Goal: Task Accomplishment & Management: Complete application form

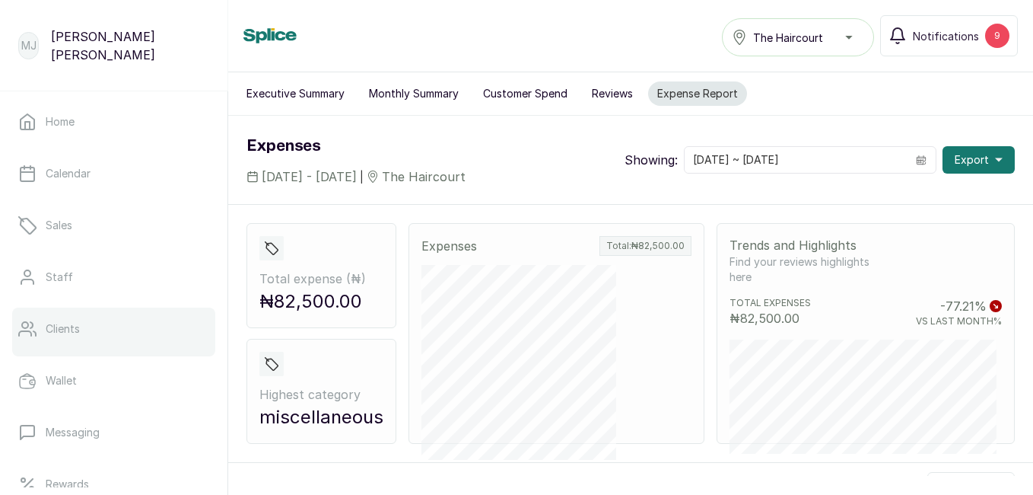
click at [85, 340] on link "Clients" at bounding box center [113, 328] width 203 height 43
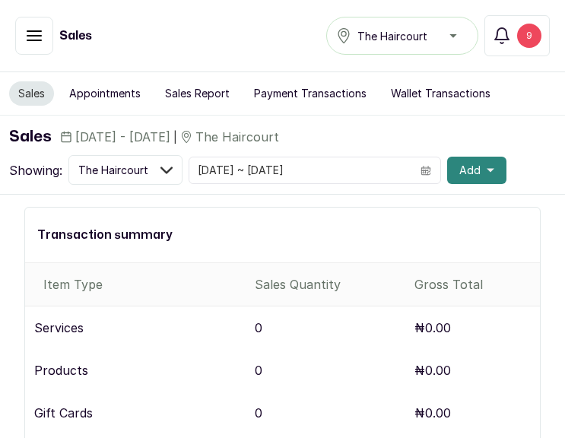
click at [460, 167] on span "Add" at bounding box center [470, 170] width 21 height 15
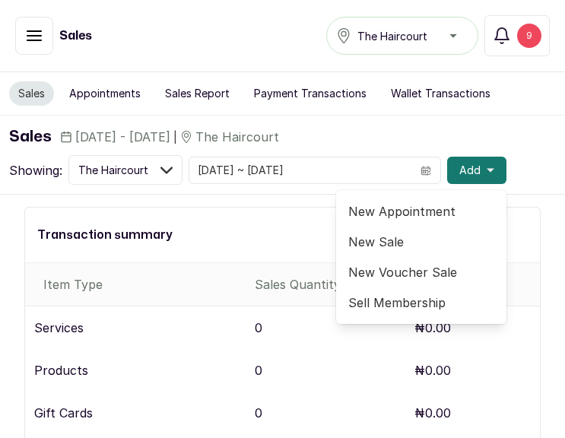
click at [399, 214] on span "New Appointment" at bounding box center [421, 211] width 146 height 18
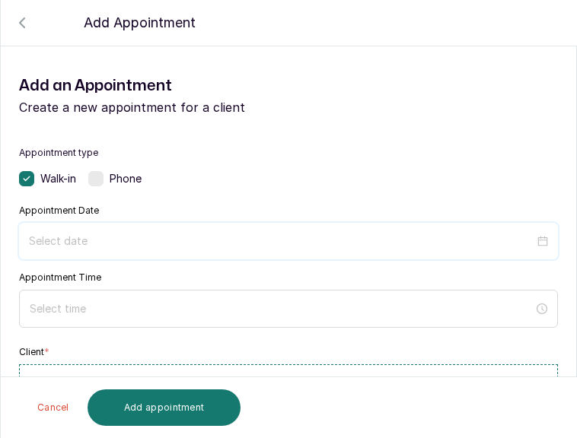
click at [130, 249] on input at bounding box center [281, 241] width 505 height 17
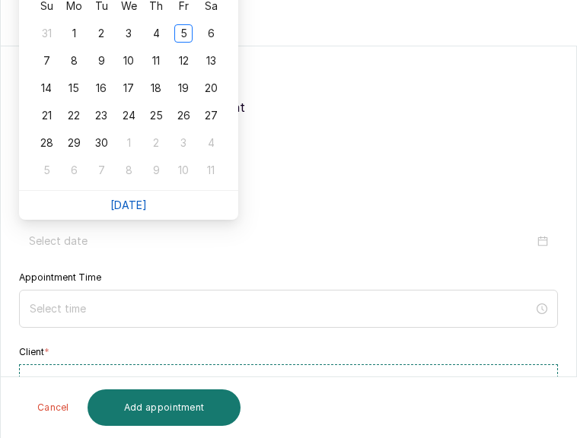
click at [132, 210] on link "Today" at bounding box center [128, 205] width 37 height 13
type input "2025/09/05"
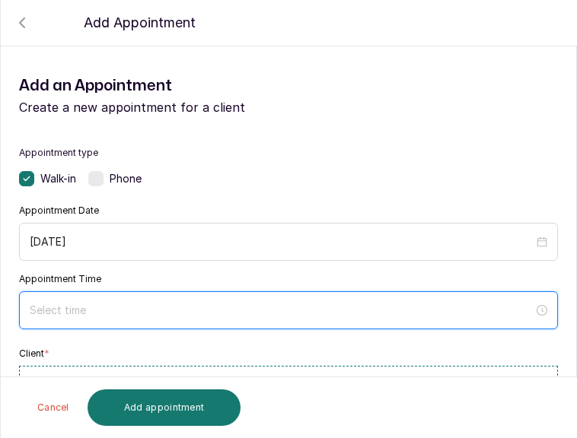
click at [163, 314] on input at bounding box center [282, 310] width 504 height 17
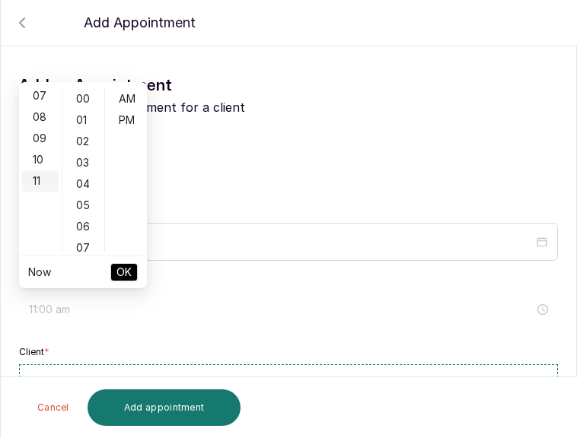
click at [38, 189] on div "11" at bounding box center [40, 180] width 37 height 21
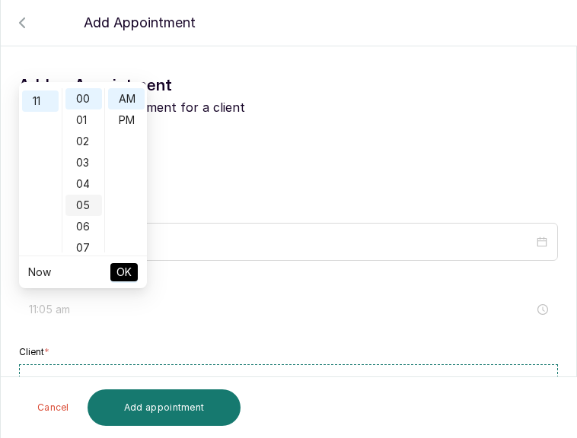
scroll to position [234, 0]
click at [79, 201] on div "05" at bounding box center [83, 205] width 37 height 21
type input "11:05 pm"
click at [124, 114] on div "PM" at bounding box center [126, 120] width 37 height 21
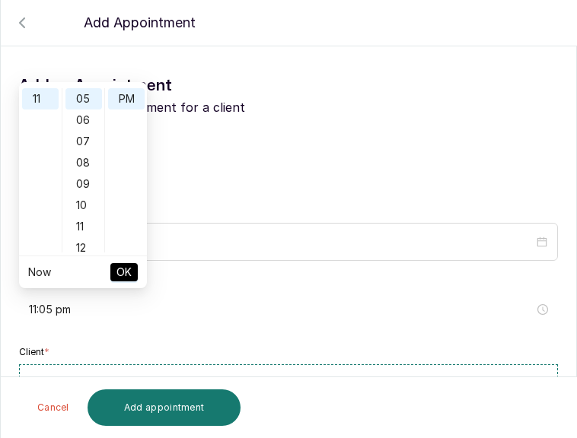
scroll to position [21, 0]
click at [128, 269] on span "OK" at bounding box center [123, 272] width 15 height 29
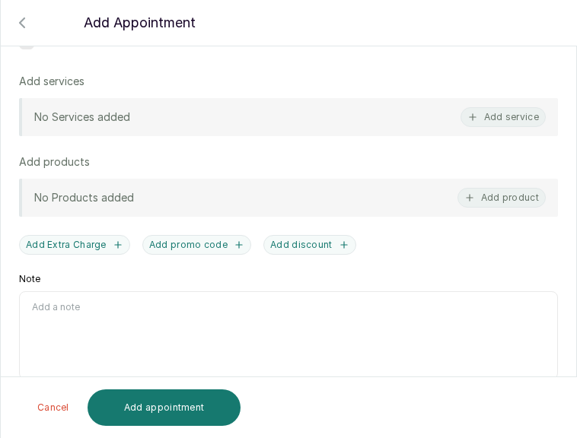
scroll to position [0, 0]
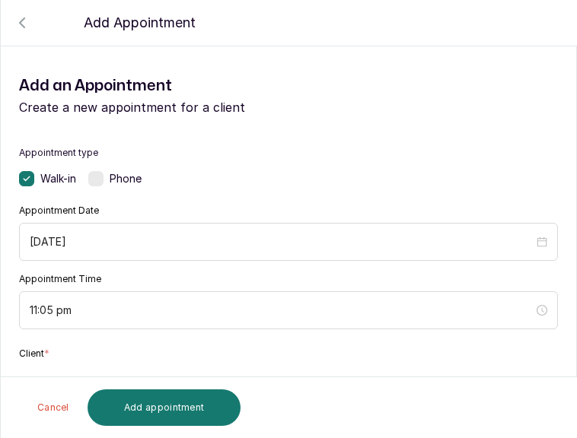
click at [405, 370] on button "Add new or select existing" at bounding box center [288, 387] width 539 height 43
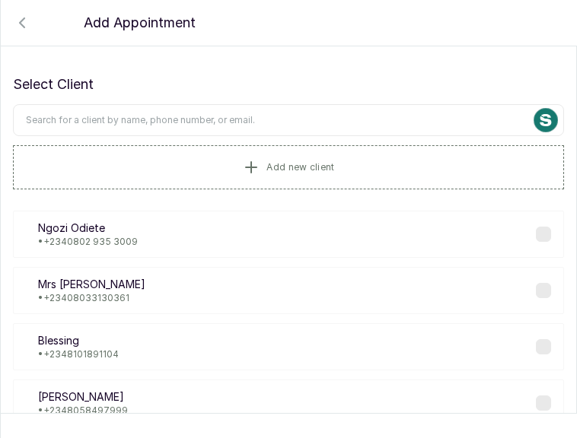
click at [326, 135] on input "text" at bounding box center [288, 120] width 551 height 32
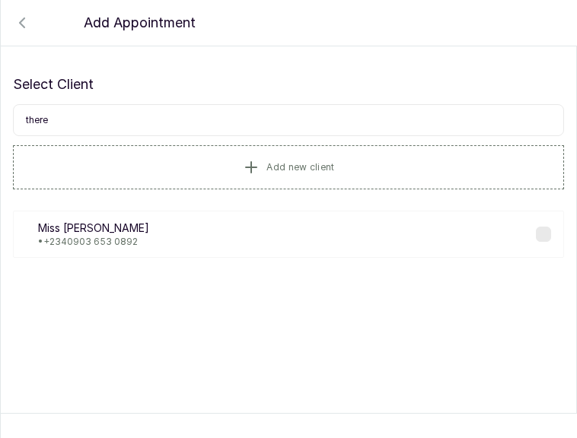
type input "there"
click at [100, 251] on div "MT Miss Theresa • +234 0903 653 0892" at bounding box center [288, 234] width 551 height 47
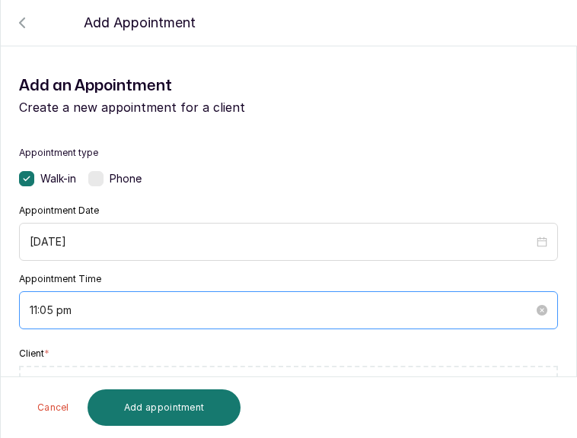
drag, startPoint x: 100, startPoint y: 251, endPoint x: 272, endPoint y: 314, distance: 183.2
click at [272, 314] on div "Appointment Date 2025/09/05 Appointment Time 11:05 pm" at bounding box center [288, 267] width 539 height 125
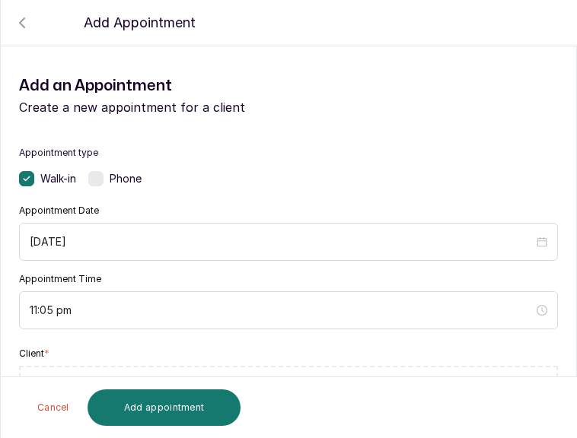
scroll to position [382, 0]
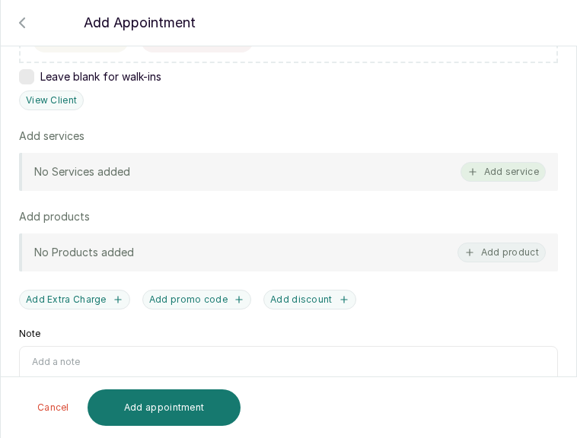
click at [482, 169] on button "Add service" at bounding box center [502, 172] width 85 height 20
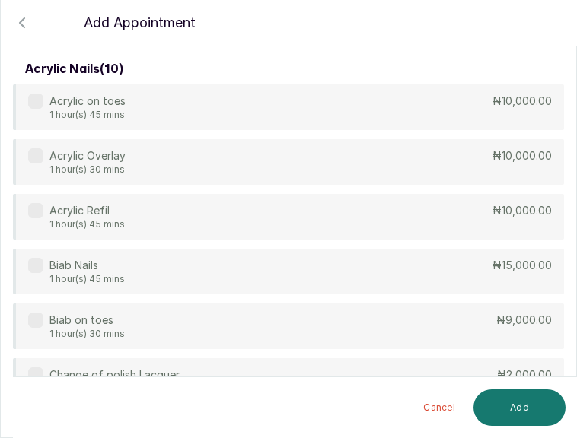
scroll to position [0, 0]
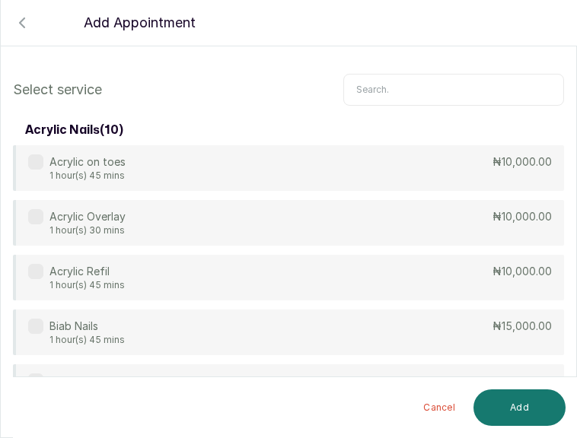
click at [400, 87] on input "text" at bounding box center [453, 90] width 221 height 32
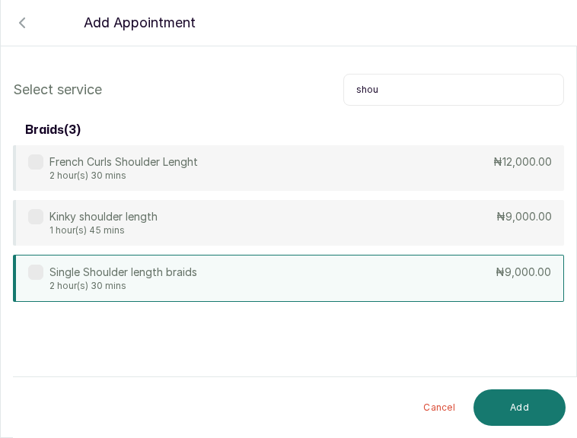
type input "shou"
click at [337, 269] on div "Single Shoulder length braids 2 hour(s) 30 mins ₦9,000.00" at bounding box center [288, 278] width 551 height 47
click at [517, 410] on button "Add" at bounding box center [519, 408] width 92 height 37
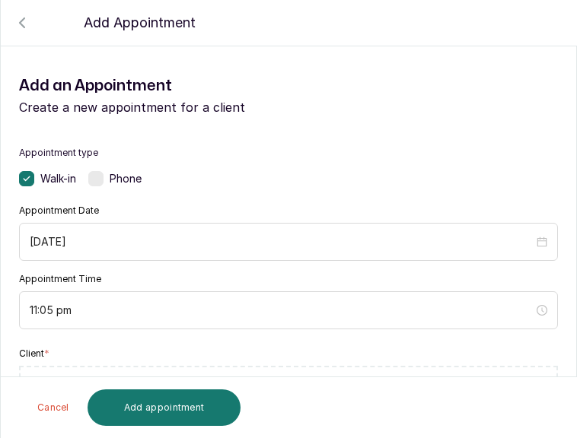
scroll to position [382, 0]
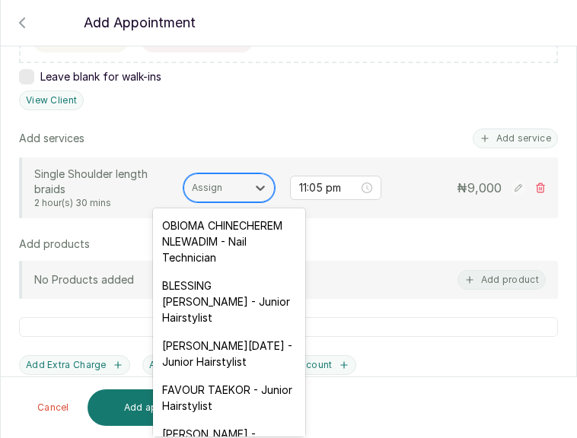
click at [227, 197] on div "Assign" at bounding box center [215, 188] width 62 height 20
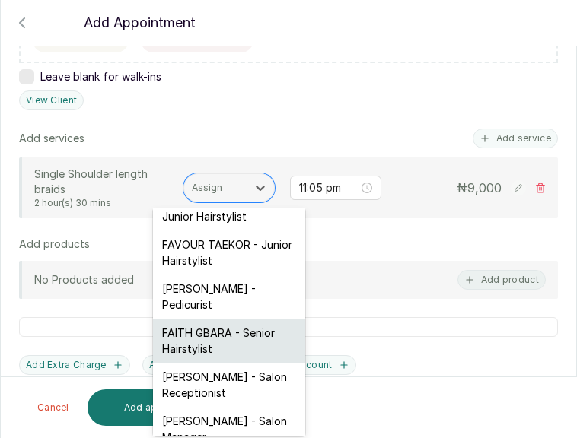
scroll to position [152, 0]
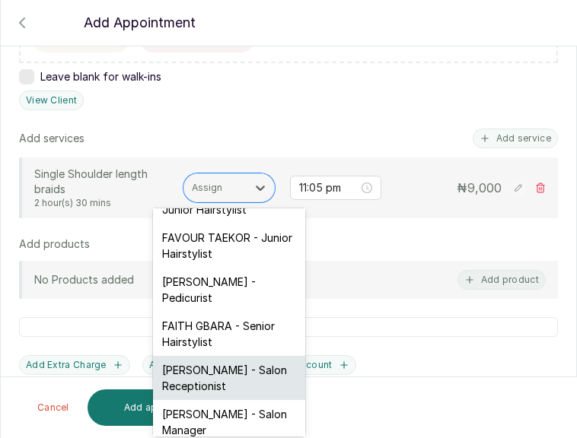
click at [217, 400] on div "FAITH OGU - Salon Receptionist" at bounding box center [229, 378] width 152 height 44
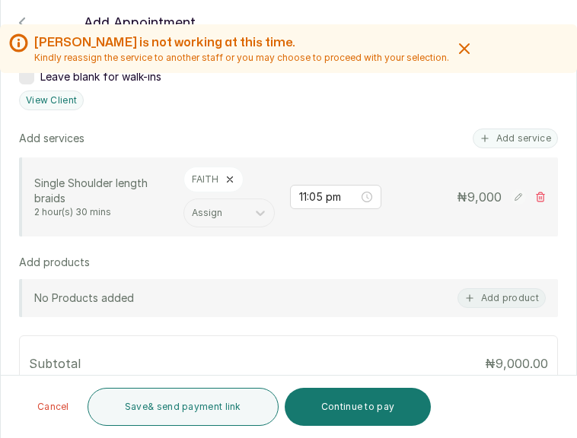
click at [511, 200] on rect at bounding box center [518, 196] width 15 height 15
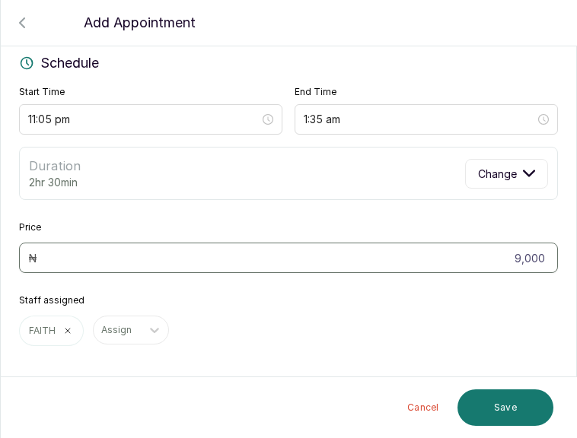
scroll to position [150, 0]
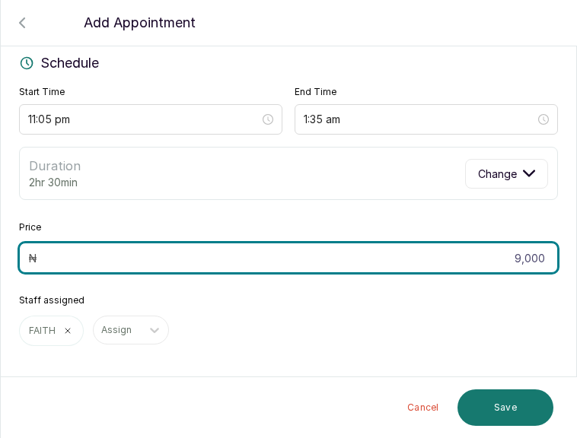
click at [530, 259] on input "9,000" at bounding box center [288, 258] width 539 height 30
type input "9"
type input "6,000"
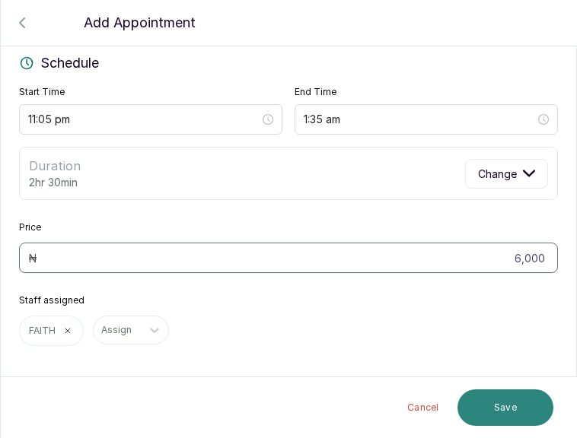
click at [501, 404] on button "Save" at bounding box center [505, 408] width 96 height 37
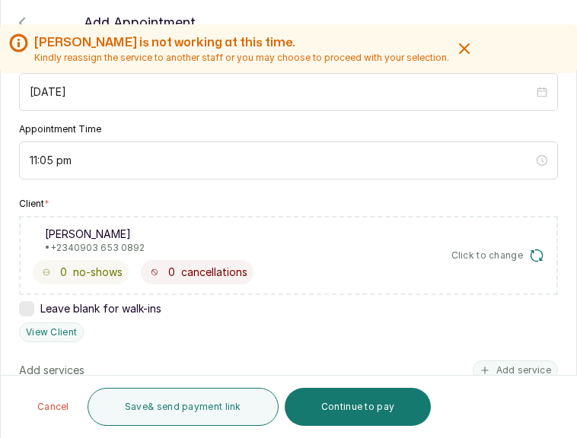
scroll to position [532, 0]
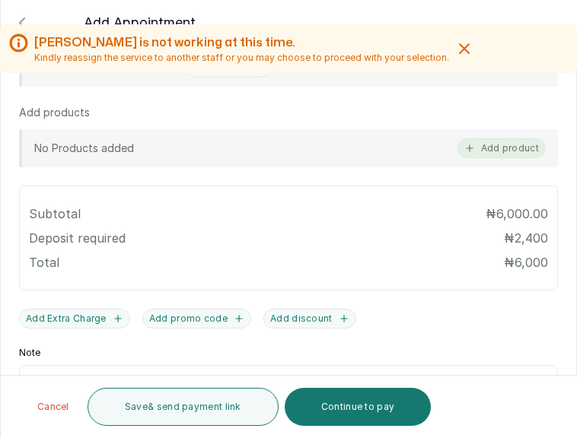
click at [464, 145] on icon "button" at bounding box center [469, 148] width 11 height 11
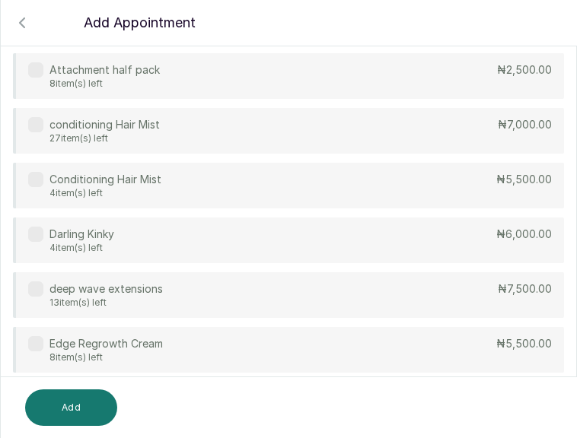
scroll to position [166, 0]
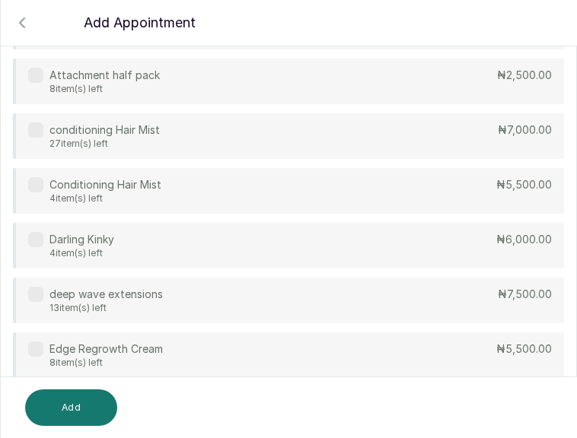
click at [480, 91] on div "Attachment half pack 8 item(s) left ₦2,500.00" at bounding box center [288, 82] width 551 height 46
click at [72, 405] on button "Add" at bounding box center [71, 408] width 92 height 37
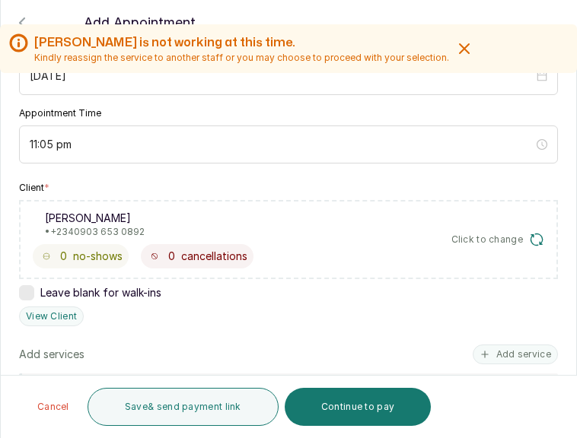
scroll to position [548, 0]
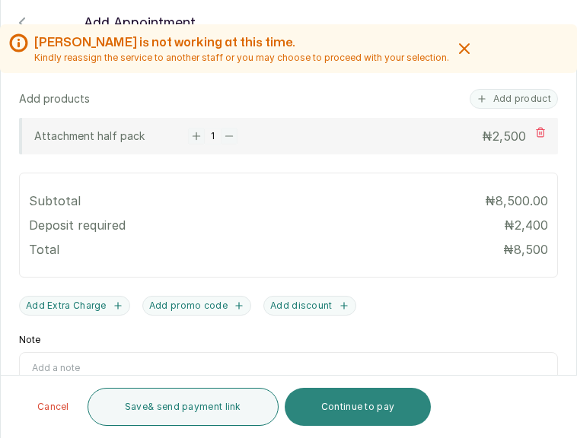
click at [377, 402] on button "Continue to pay" at bounding box center [358, 407] width 147 height 38
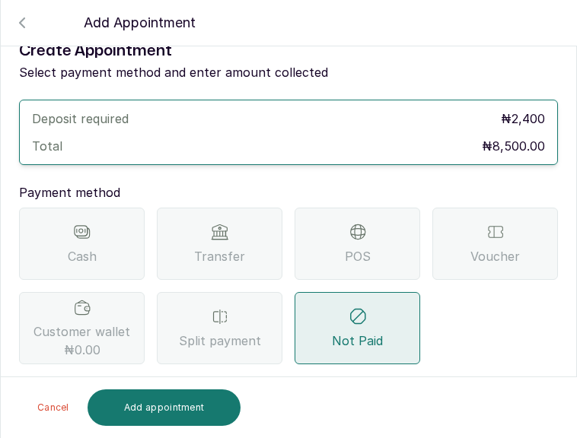
click at [212, 247] on span "Transfer" at bounding box center [219, 256] width 51 height 18
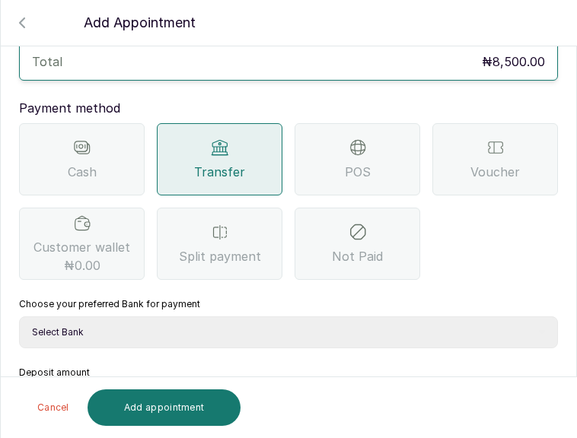
scroll to position [266, 0]
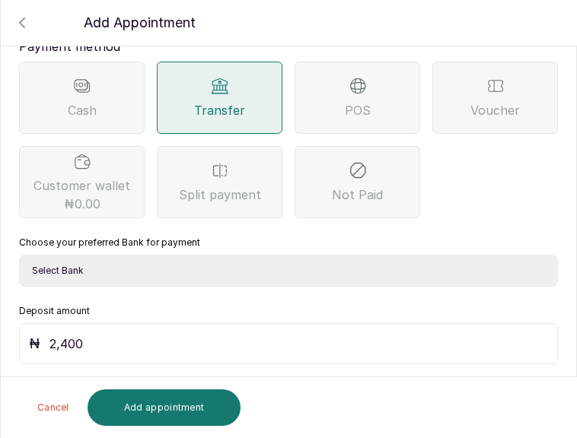
click at [366, 269] on select "Select Bank THE HAIR COURT Zenith Bank THE HAIR COURT Guaranty Trust Bank" at bounding box center [288, 271] width 539 height 32
select select "8093f8fd-914a-4246-9da3-7ae1719cd41e"
click at [19, 255] on select "Select Bank THE HAIR COURT Zenith Bank THE HAIR COURT Guaranty Trust Bank" at bounding box center [288, 271] width 539 height 32
click at [272, 351] on input "2,400" at bounding box center [298, 343] width 498 height 21
type input "2"
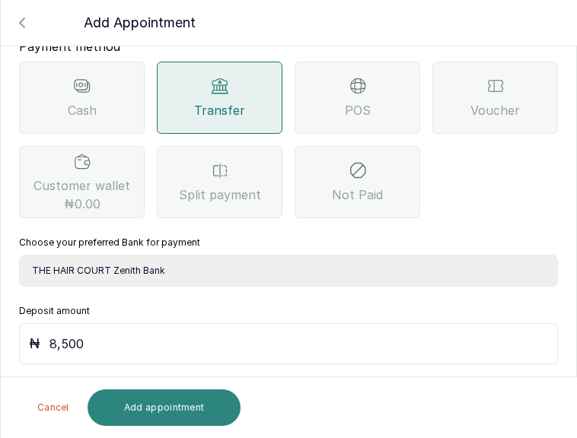
type input "8,500"
click at [181, 416] on button "Add appointment" at bounding box center [164, 408] width 154 height 37
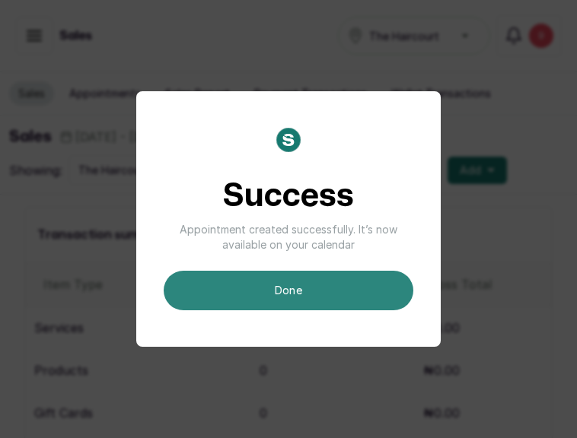
click at [326, 278] on button "done" at bounding box center [289, 291] width 250 height 40
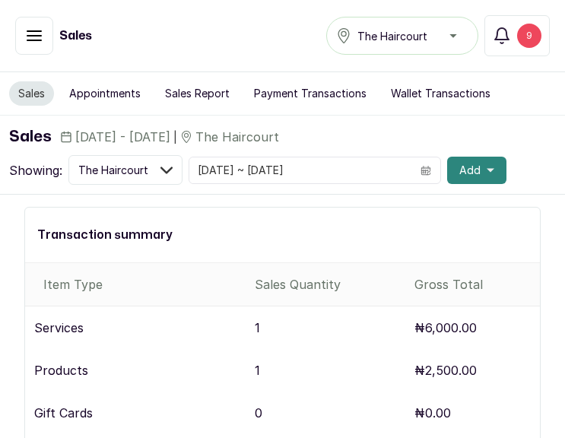
click at [460, 169] on span "Add" at bounding box center [470, 170] width 21 height 15
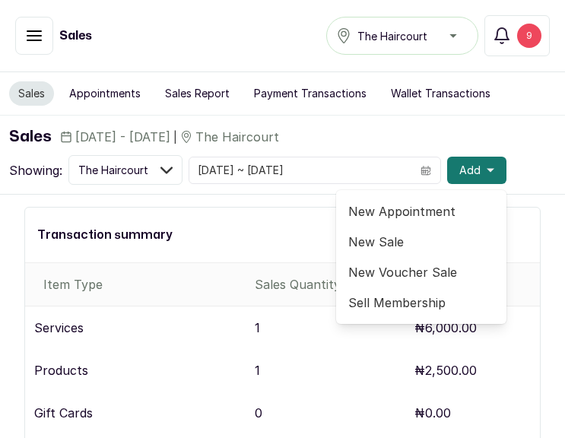
click at [387, 218] on span "New Appointment" at bounding box center [421, 211] width 146 height 18
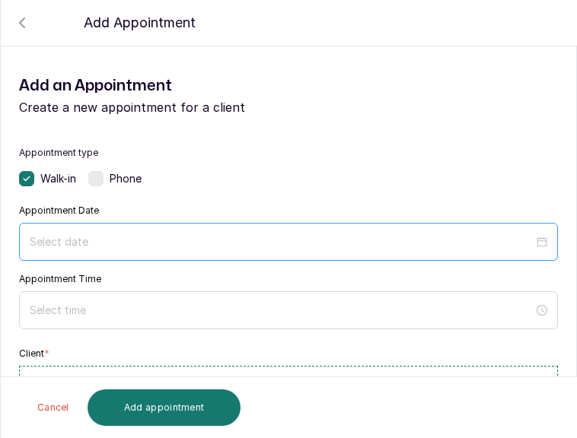
click at [208, 233] on div at bounding box center [288, 242] width 539 height 38
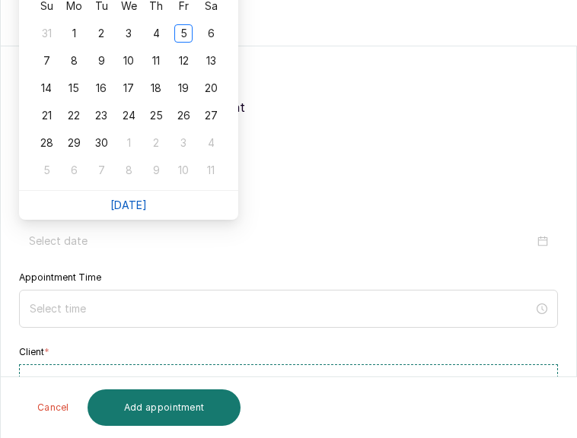
click at [128, 208] on link "Today" at bounding box center [128, 205] width 37 height 13
type input "2025/09/05"
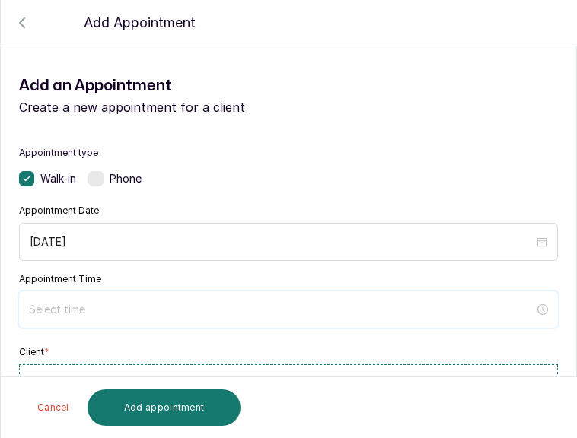
click at [130, 304] on input at bounding box center [281, 309] width 505 height 17
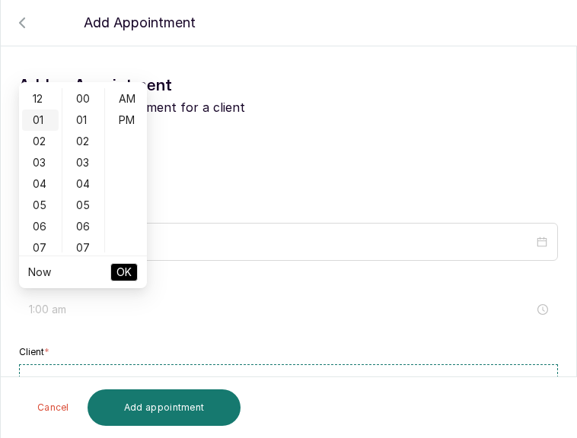
click at [41, 119] on div "01" at bounding box center [40, 120] width 37 height 21
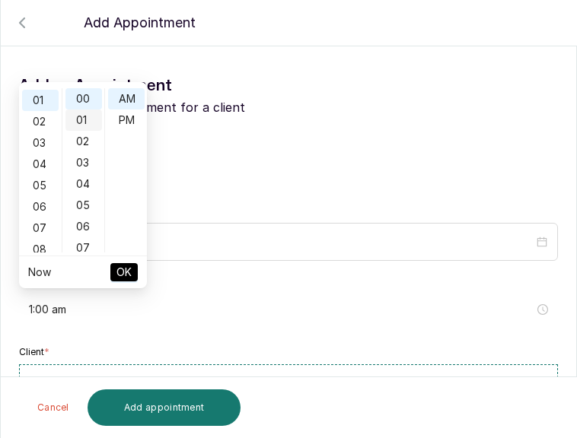
scroll to position [21, 0]
click at [84, 135] on div "02" at bounding box center [83, 141] width 37 height 21
type input "1:02 pm"
click at [123, 117] on div "PM" at bounding box center [126, 120] width 37 height 21
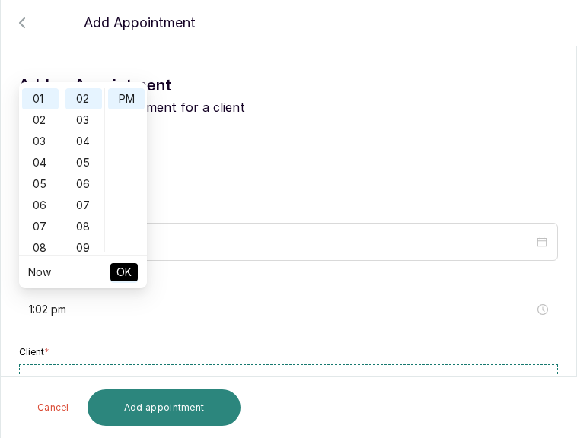
scroll to position [21, 0]
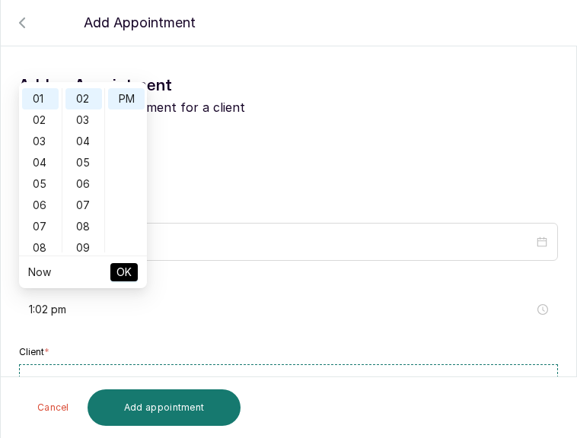
click at [118, 274] on span "OK" at bounding box center [123, 272] width 15 height 29
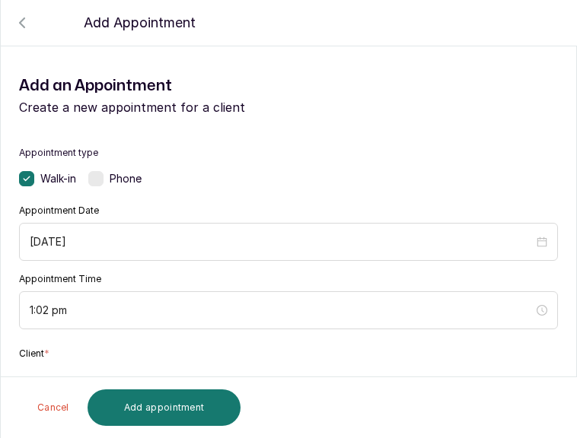
click at [251, 366] on button "Add new or select existing" at bounding box center [288, 387] width 539 height 43
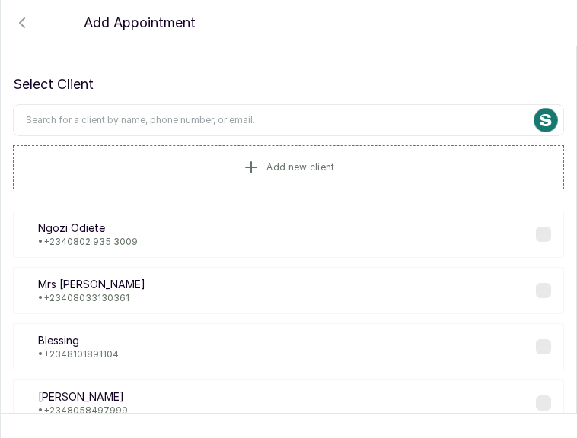
click at [299, 122] on input "text" at bounding box center [288, 120] width 551 height 32
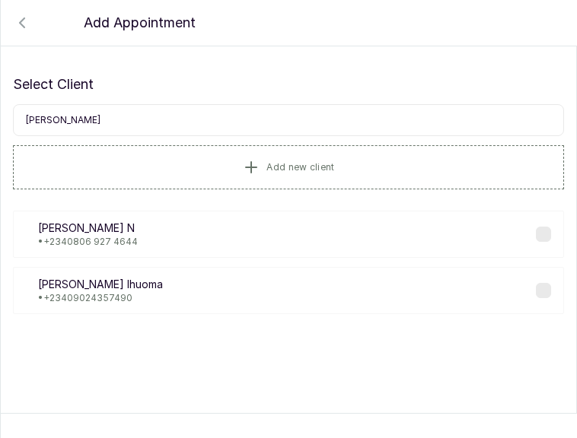
type input "nancy"
click at [138, 300] on div "NI Nancy Ihuoma • +234 09024357490" at bounding box center [288, 290] width 551 height 47
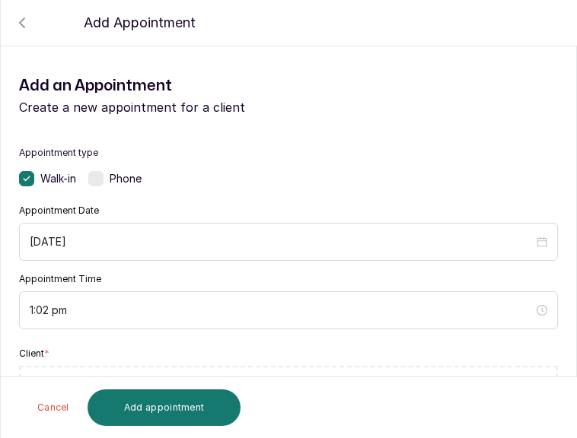
scroll to position [382, 0]
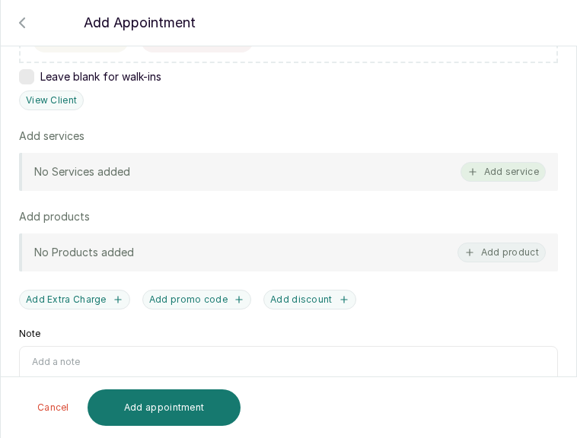
click at [497, 170] on button "Add service" at bounding box center [502, 172] width 85 height 20
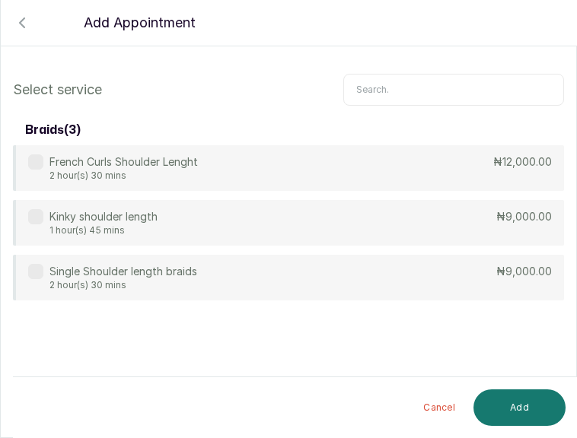
scroll to position [0, 0]
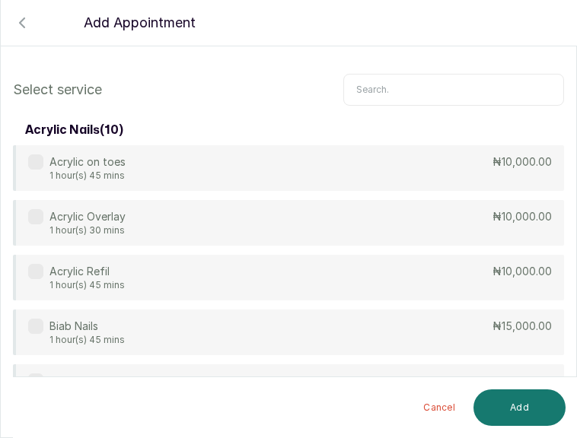
click at [441, 95] on input "text" at bounding box center [453, 90] width 221 height 32
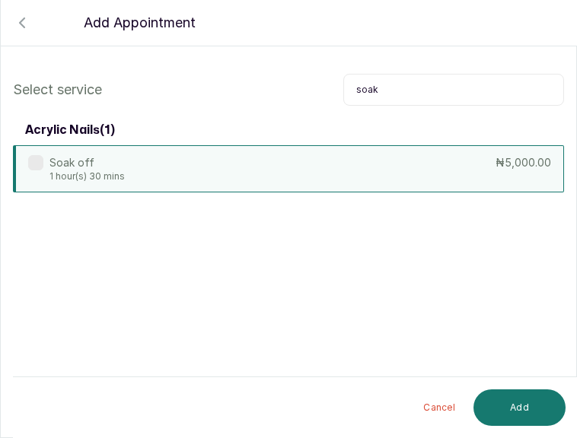
type input "soak"
click at [338, 169] on div "Soak off 1 hour(s) 30 mins ₦5,000.00" at bounding box center [288, 168] width 551 height 47
click at [507, 398] on button "Add" at bounding box center [519, 408] width 92 height 37
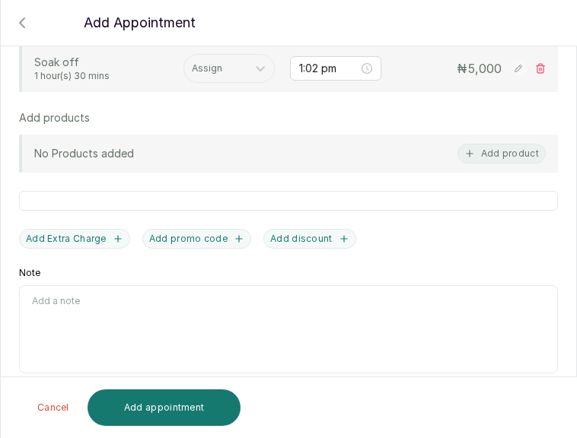
scroll to position [466, 0]
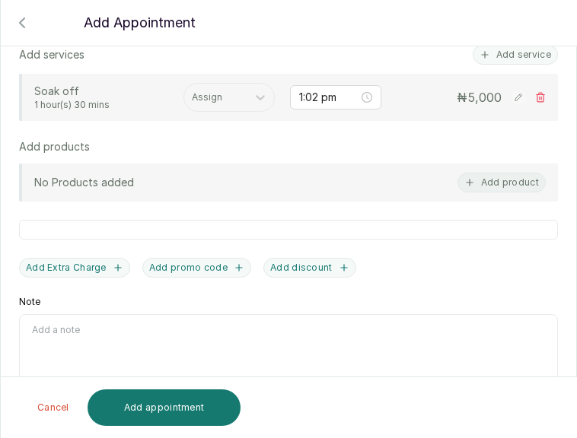
click at [202, 114] on div "Soak off 1 hour(s) 30 mins Assign 1:02 pm ₦ 5,000" at bounding box center [288, 97] width 539 height 47
click at [215, 104] on div "Assign" at bounding box center [215, 97] width 62 height 20
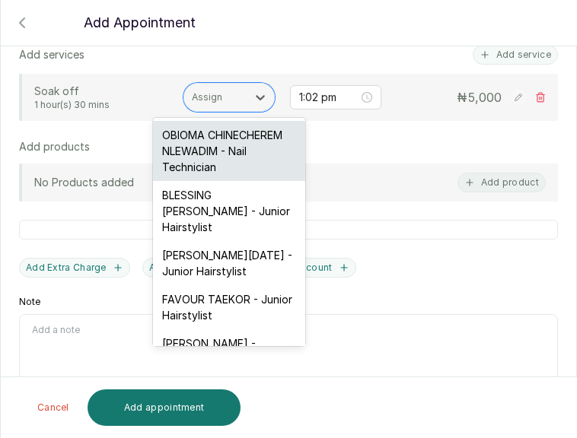
click at [239, 181] on div "OBIOMA CHINECHEREM NLEWADIM - Nail Technician" at bounding box center [229, 151] width 152 height 60
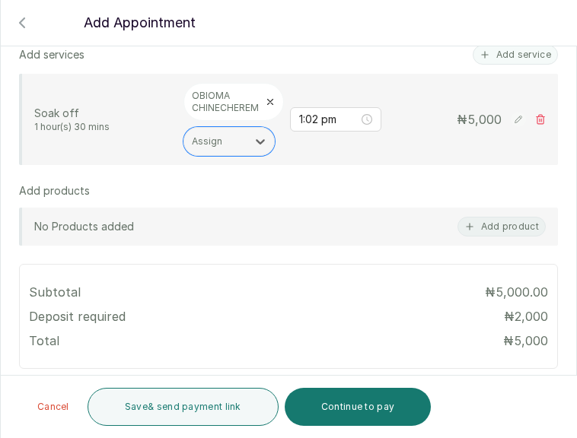
click at [511, 122] on rect at bounding box center [518, 119] width 15 height 15
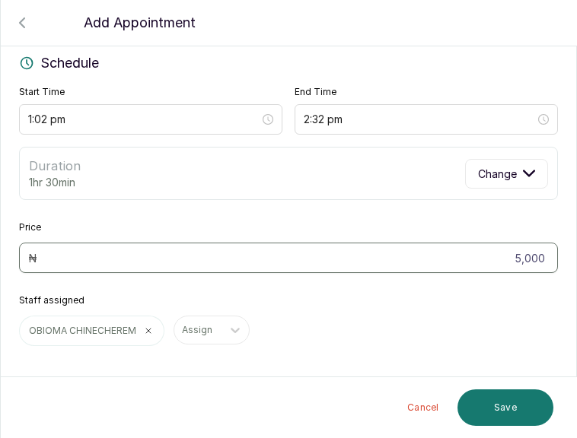
scroll to position [150, 0]
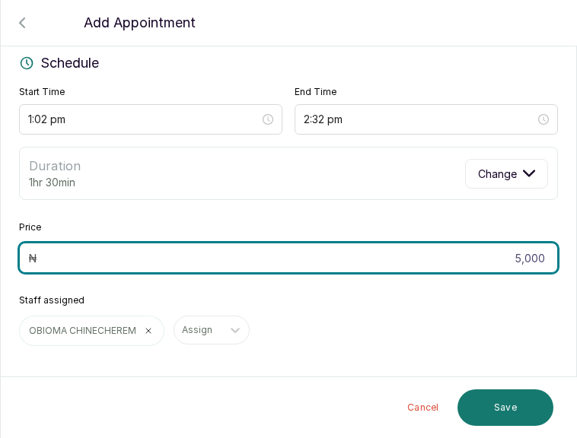
click at [532, 258] on input "5,000" at bounding box center [288, 258] width 539 height 30
type input "5"
type input "3,000"
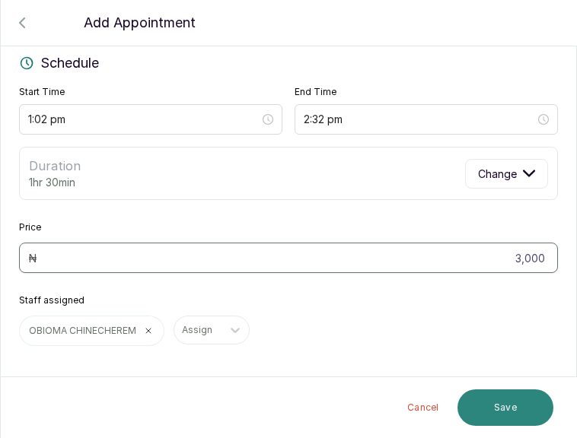
click at [507, 402] on button "Save" at bounding box center [505, 408] width 96 height 37
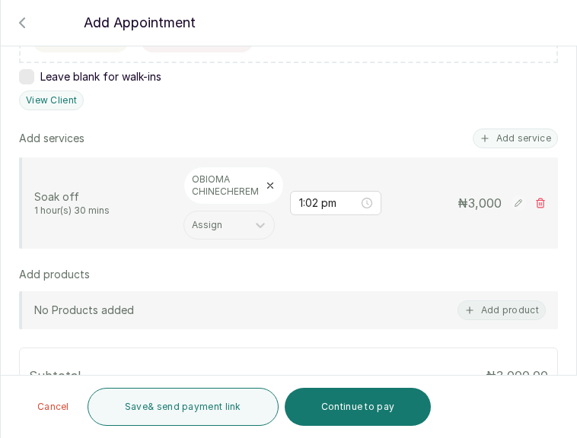
scroll to position [657, 0]
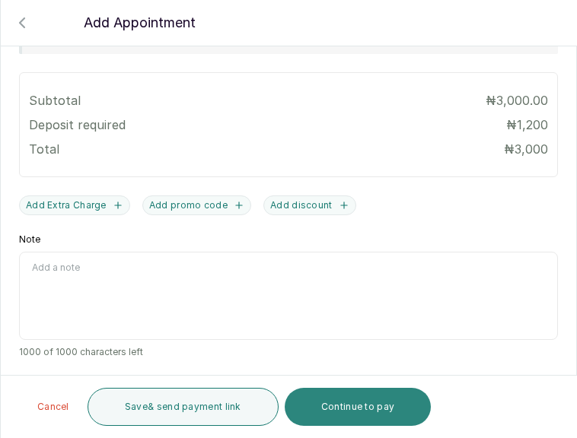
click at [371, 406] on button "Continue to pay" at bounding box center [358, 407] width 147 height 38
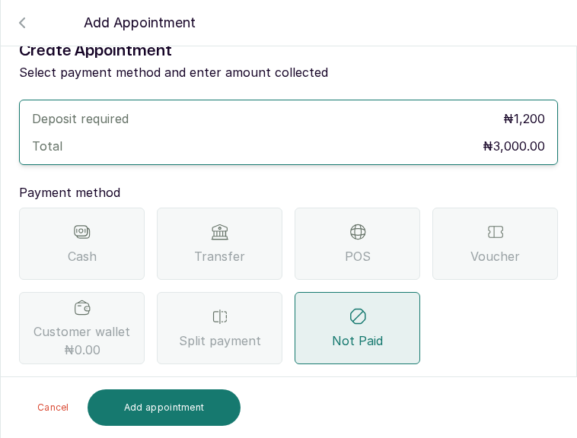
click at [222, 208] on div "Transfer" at bounding box center [220, 244] width 126 height 72
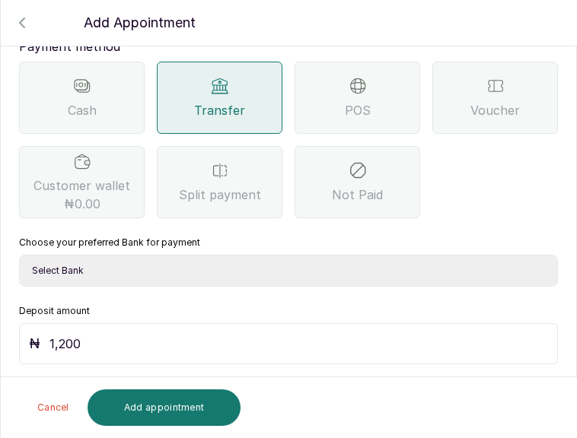
scroll to position [266, 0]
click at [285, 274] on select "Select Bank THE HAIR COURT Zenith Bank THE HAIR COURT Guaranty Trust Bank" at bounding box center [288, 271] width 539 height 32
select select "8093f8fd-914a-4246-9da3-7ae1719cd41e"
click at [19, 255] on select "Select Bank THE HAIR COURT Zenith Bank THE HAIR COURT Guaranty Trust Bank" at bounding box center [288, 271] width 539 height 32
click at [212, 339] on input "1,200" at bounding box center [298, 343] width 498 height 21
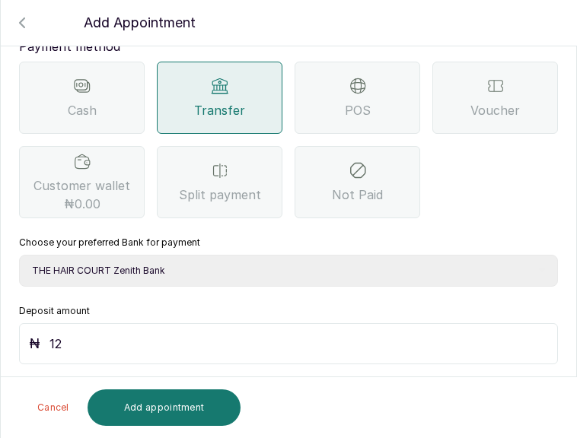
type input "1"
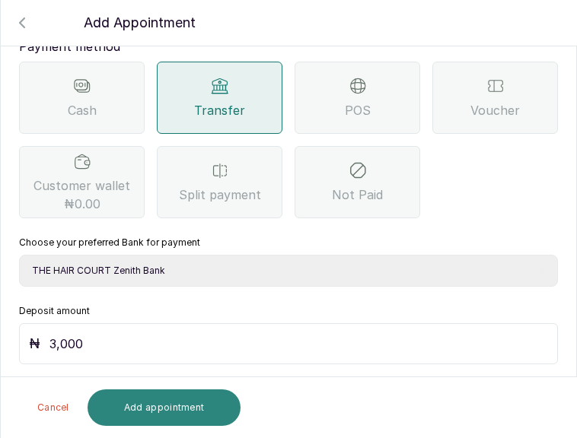
type input "3,000"
click at [167, 410] on button "Add appointment" at bounding box center [164, 408] width 154 height 37
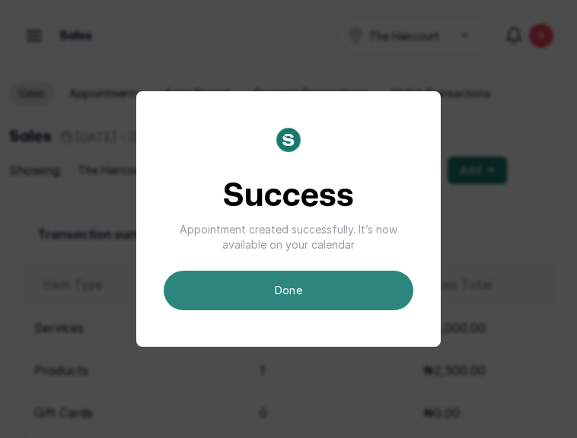
click at [250, 286] on button "done" at bounding box center [289, 291] width 250 height 40
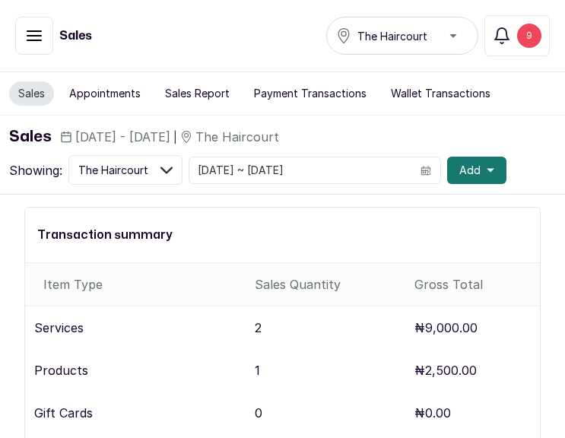
click at [250, 286] on th "Sales Quantity" at bounding box center [329, 284] width 160 height 43
click at [460, 174] on span "Add" at bounding box center [470, 170] width 21 height 15
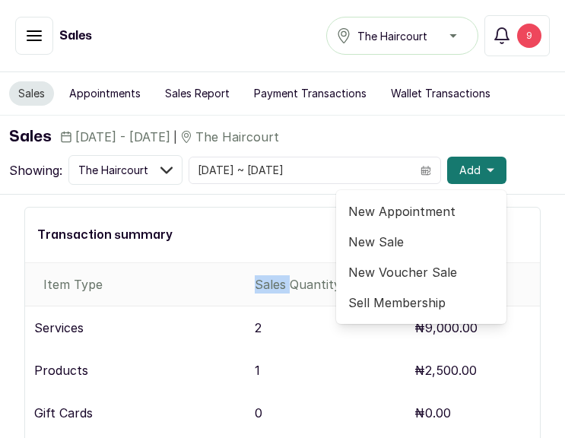
click at [189, 94] on button "Sales Report" at bounding box center [197, 93] width 83 height 24
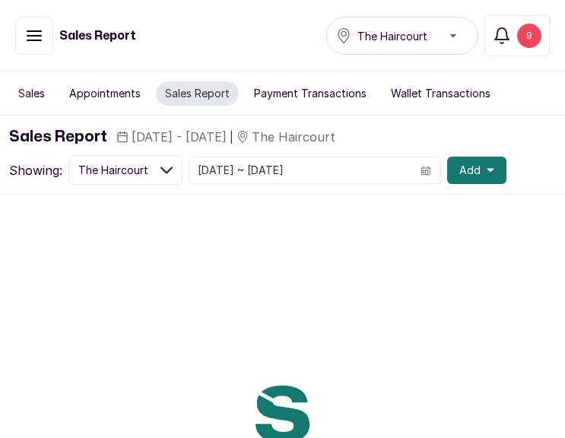
click at [189, 94] on button "Sales Report" at bounding box center [197, 93] width 83 height 24
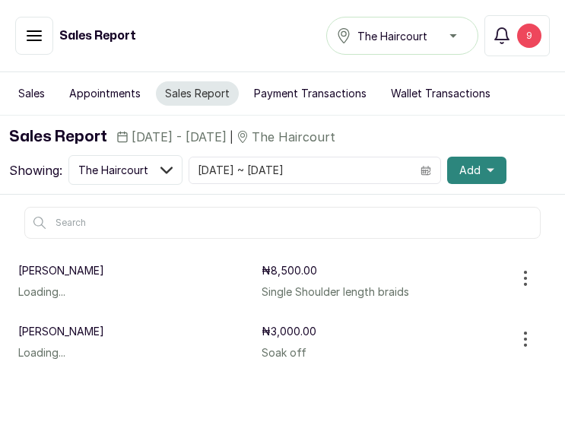
click at [460, 176] on span "Add" at bounding box center [470, 170] width 21 height 15
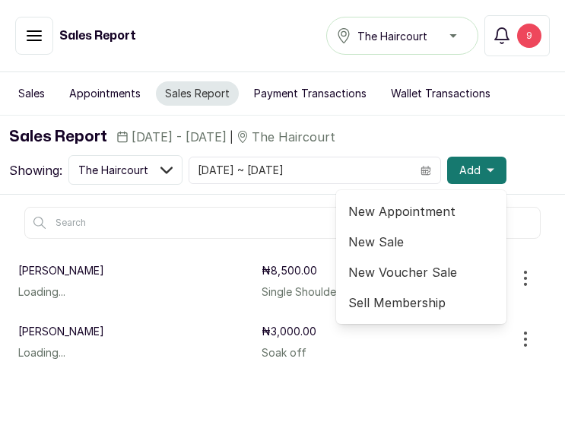
click at [400, 215] on span "New Appointment" at bounding box center [421, 211] width 146 height 18
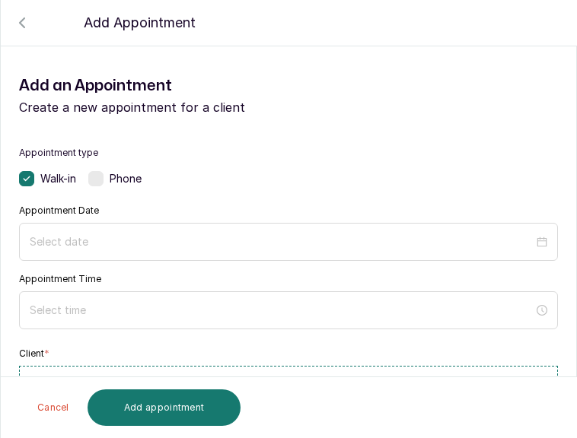
click at [100, 181] on label at bounding box center [95, 178] width 15 height 15
click at [132, 247] on input at bounding box center [281, 241] width 505 height 17
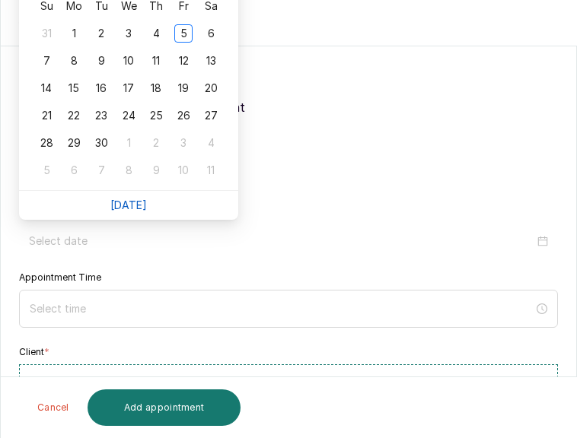
click at [129, 209] on link "Today" at bounding box center [128, 205] width 37 height 13
type input "2025/09/05"
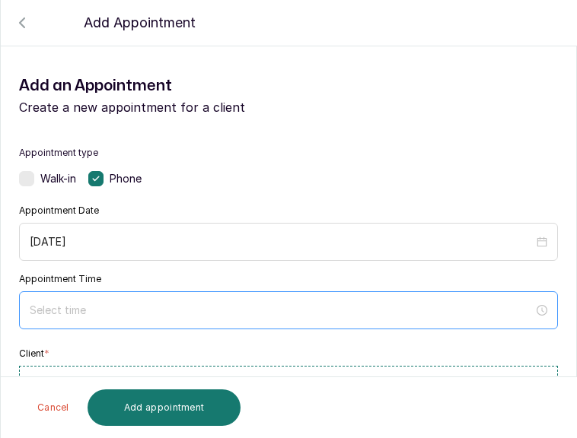
click at [147, 321] on div at bounding box center [288, 310] width 539 height 38
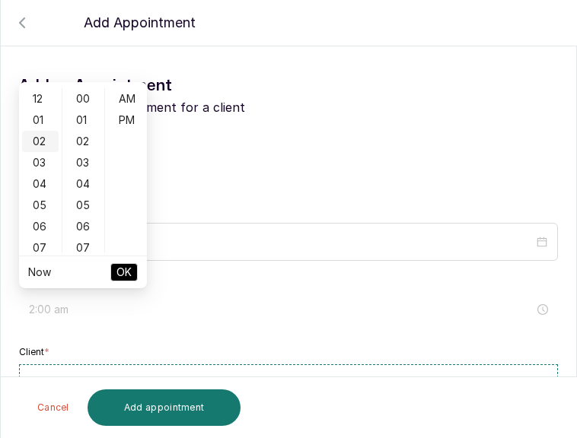
click at [40, 144] on div "02" at bounding box center [40, 141] width 37 height 21
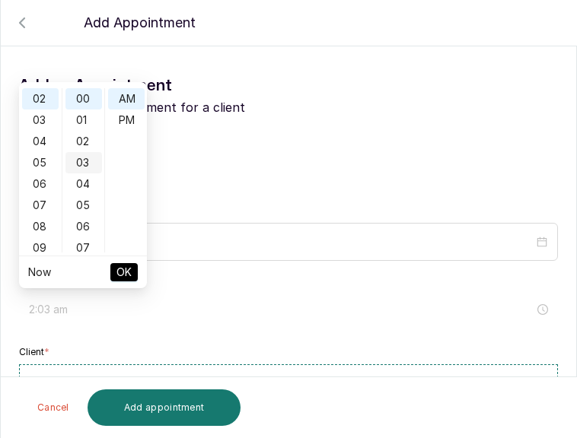
click at [78, 158] on div "03" at bounding box center [83, 162] width 37 height 21
type input "2:03 pm"
click at [126, 123] on div "PM" at bounding box center [126, 120] width 37 height 21
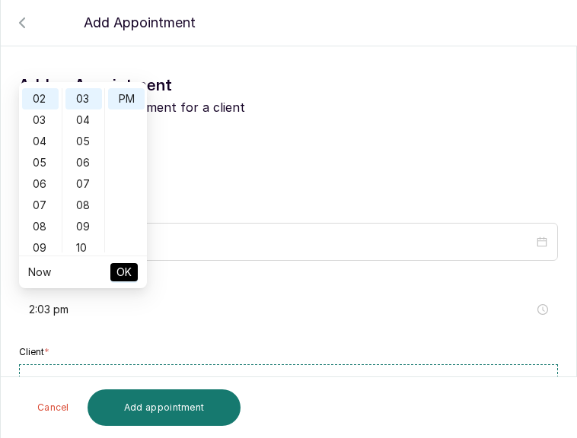
click at [126, 266] on span "OK" at bounding box center [123, 272] width 15 height 29
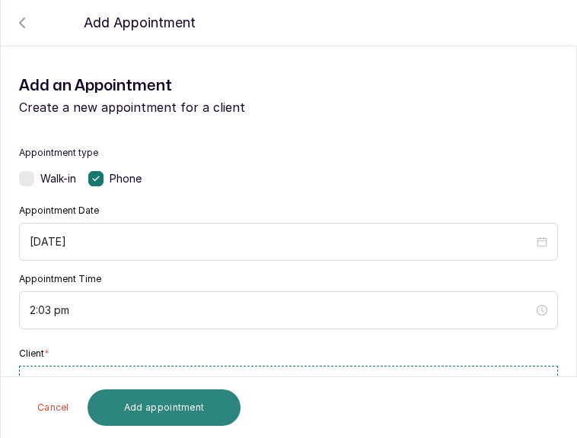
click at [180, 409] on button "Add appointment" at bounding box center [164, 408] width 154 height 37
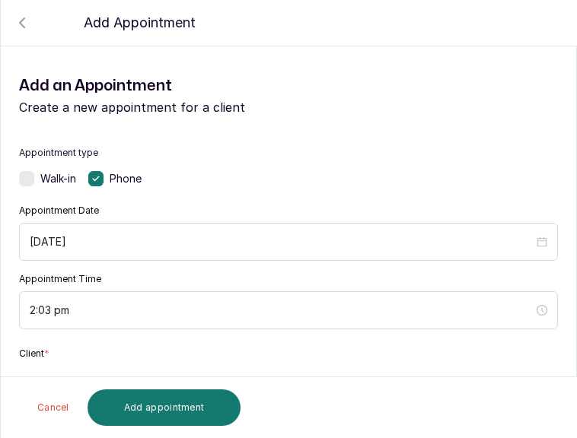
click at [211, 370] on button "Add new or select existing" at bounding box center [288, 387] width 539 height 43
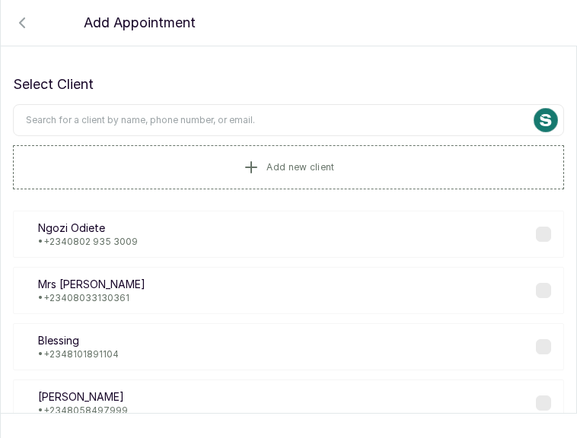
click at [269, 128] on input "text" at bounding box center [288, 120] width 551 height 32
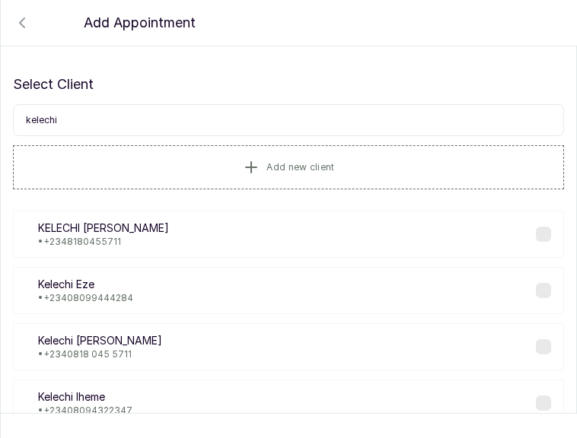
type input "kelechi"
click at [227, 399] on div "KI Kelechi Iheme • +234 08094322347" at bounding box center [288, 403] width 551 height 47
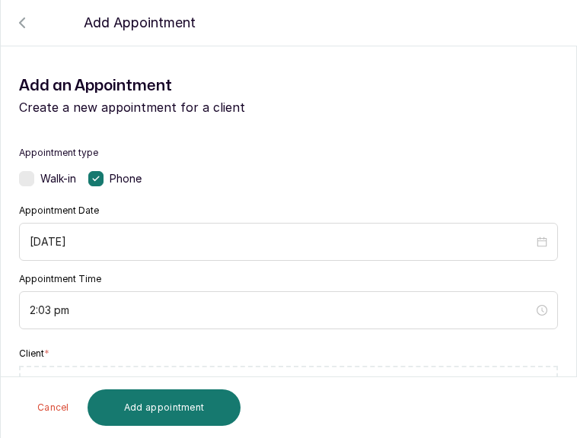
scroll to position [382, 0]
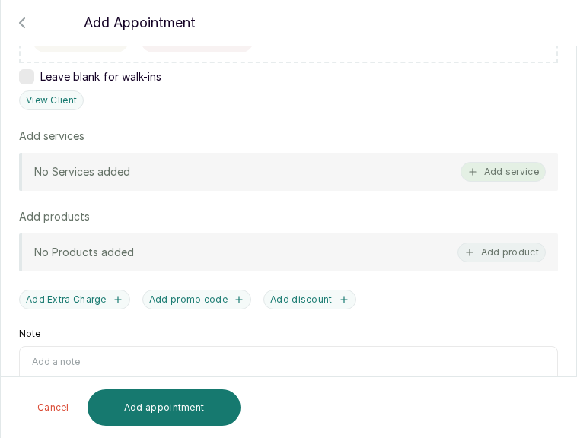
click at [520, 171] on button "Add service" at bounding box center [502, 172] width 85 height 20
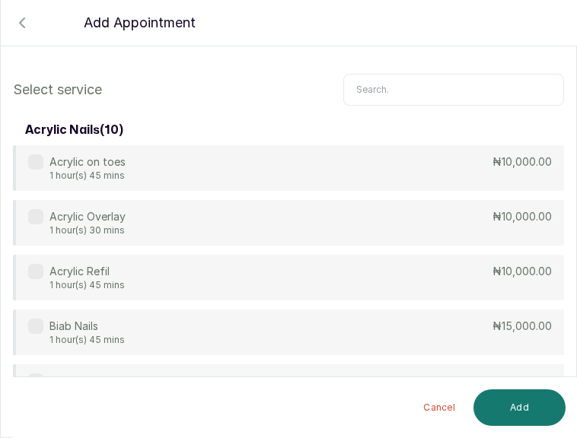
click at [472, 97] on input "text" at bounding box center [453, 90] width 221 height 32
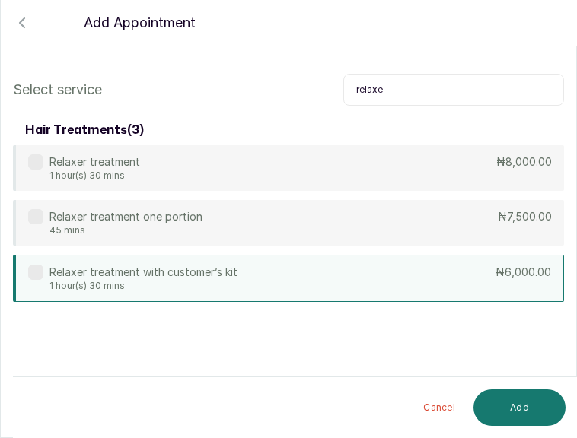
type input "relaxe"
click at [463, 282] on div "Relaxer treatment with customer’s kit 1 hour(s) 30 mins ₦6,000.00" at bounding box center [288, 278] width 551 height 47
click at [535, 409] on button "Add" at bounding box center [519, 408] width 92 height 37
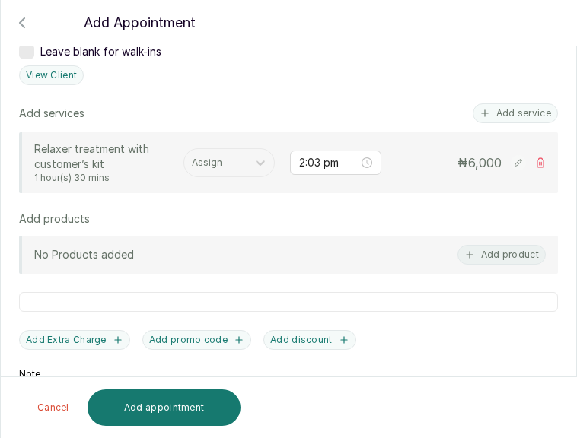
scroll to position [406, 0]
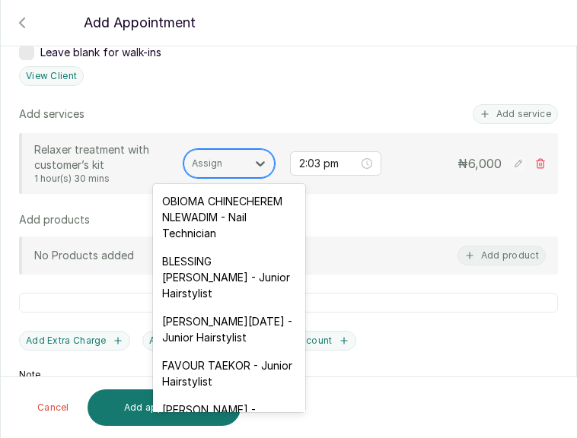
click at [206, 157] on div at bounding box center [215, 164] width 47 height 14
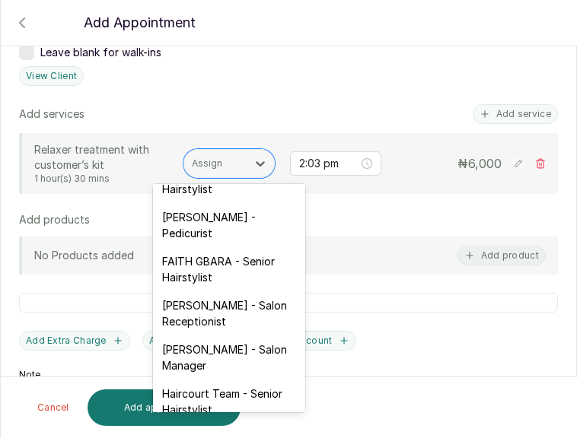
scroll to position [213, 0]
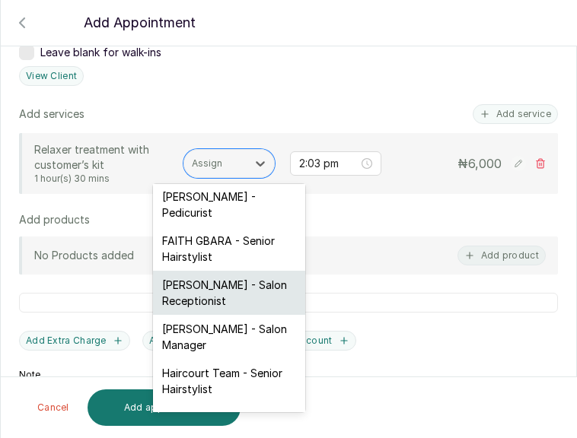
click at [256, 315] on div "FAITH OGU - Salon Receptionist" at bounding box center [229, 293] width 152 height 44
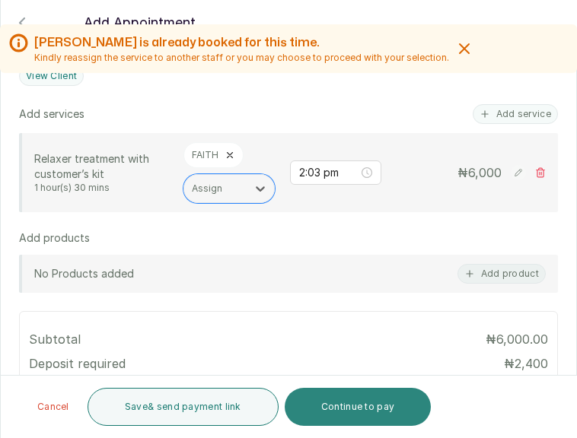
click at [345, 406] on button "Continue to pay" at bounding box center [358, 407] width 147 height 38
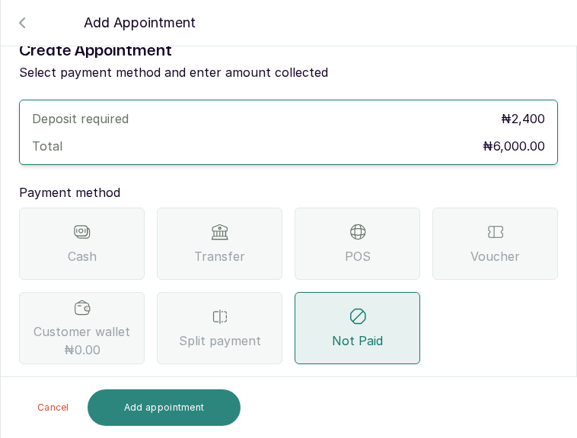
scroll to position [119, 0]
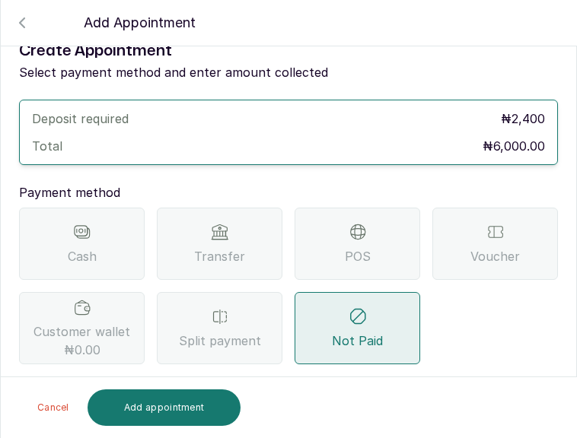
click at [218, 247] on span "Transfer" at bounding box center [219, 256] width 51 height 18
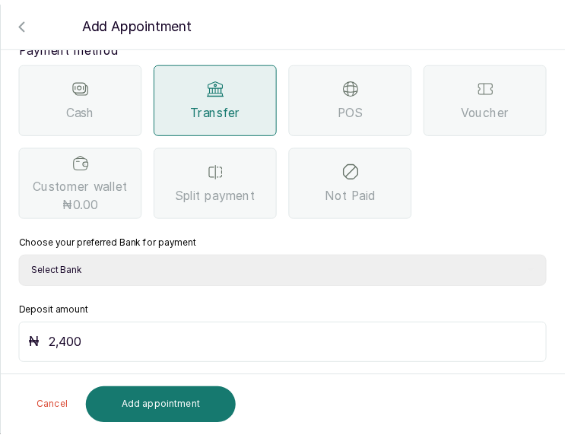
scroll to position [266, 0]
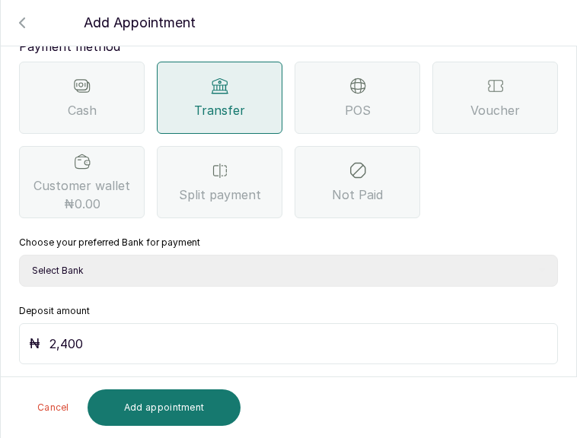
click at [330, 270] on select "Select Bank THE HAIR COURT Zenith Bank THE HAIR COURT Guaranty Trust Bank" at bounding box center [288, 271] width 539 height 32
select select "8093f8fd-914a-4246-9da3-7ae1719cd41e"
click at [19, 255] on select "Select Bank THE HAIR COURT Zenith Bank THE HAIR COURT Guaranty Trust Bank" at bounding box center [288, 271] width 539 height 32
click at [262, 341] on input "2,400" at bounding box center [298, 343] width 498 height 21
type input "2"
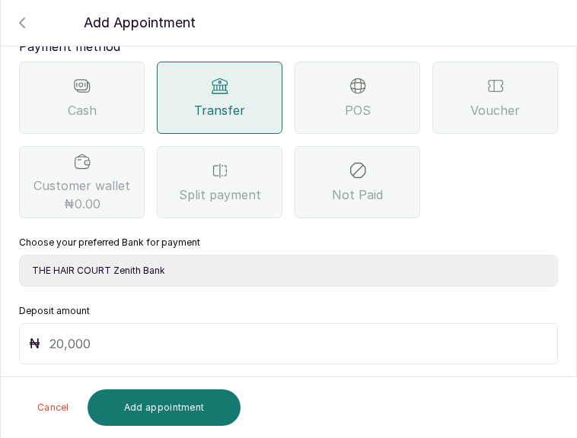
type input "5"
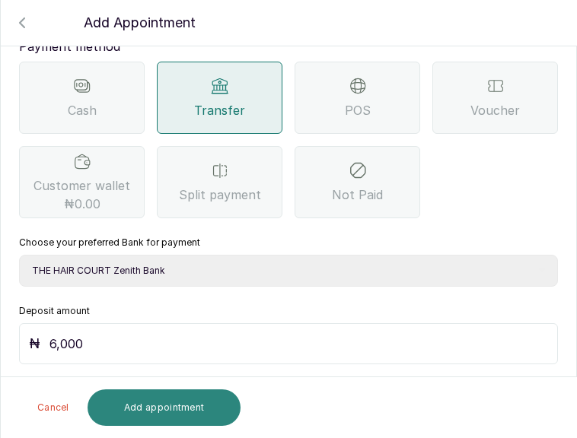
type input "6,000"
click at [162, 407] on button "Add appointment" at bounding box center [164, 408] width 154 height 37
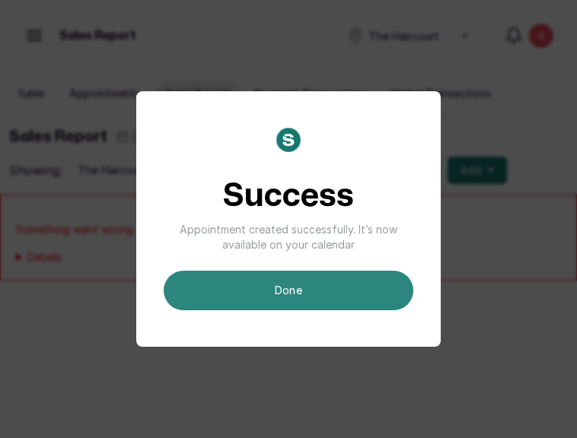
click at [345, 298] on button "done" at bounding box center [289, 291] width 250 height 40
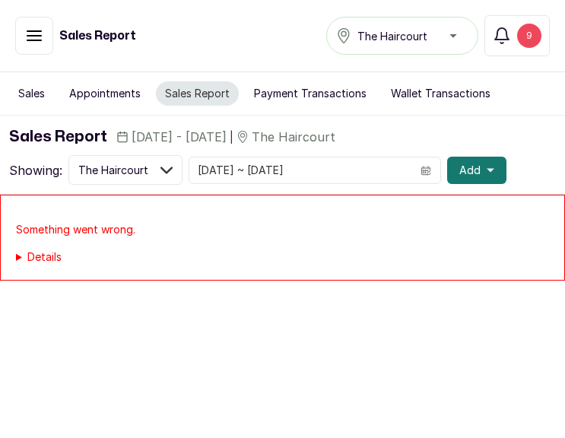
click at [38, 31] on icon "button" at bounding box center [34, 35] width 14 height 9
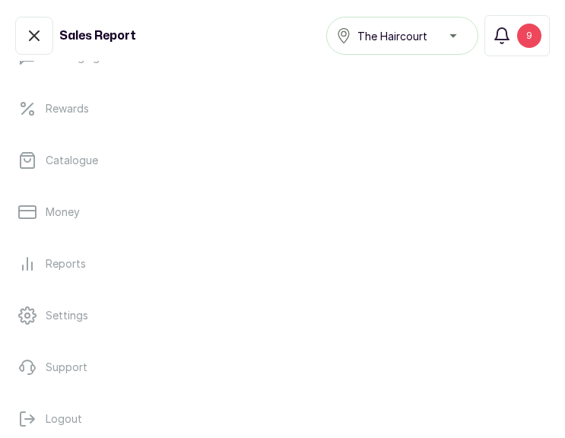
scroll to position [417, 0]
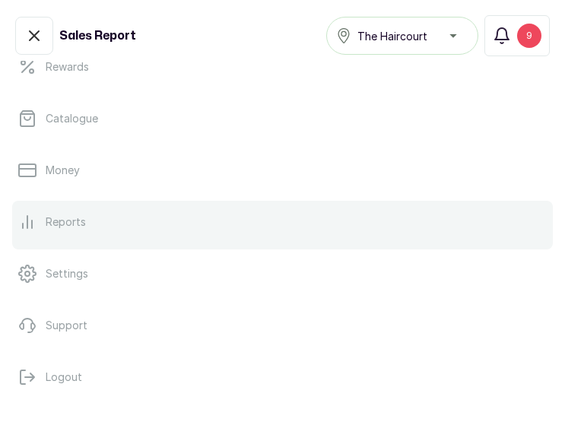
click at [138, 237] on link "Reports" at bounding box center [282, 222] width 541 height 43
